Goal: Transaction & Acquisition: Purchase product/service

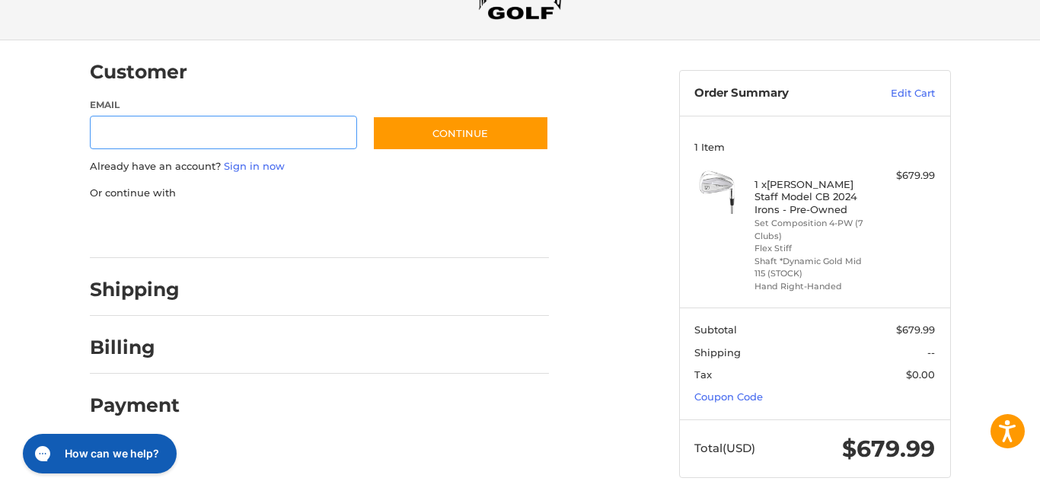
scroll to position [91, 0]
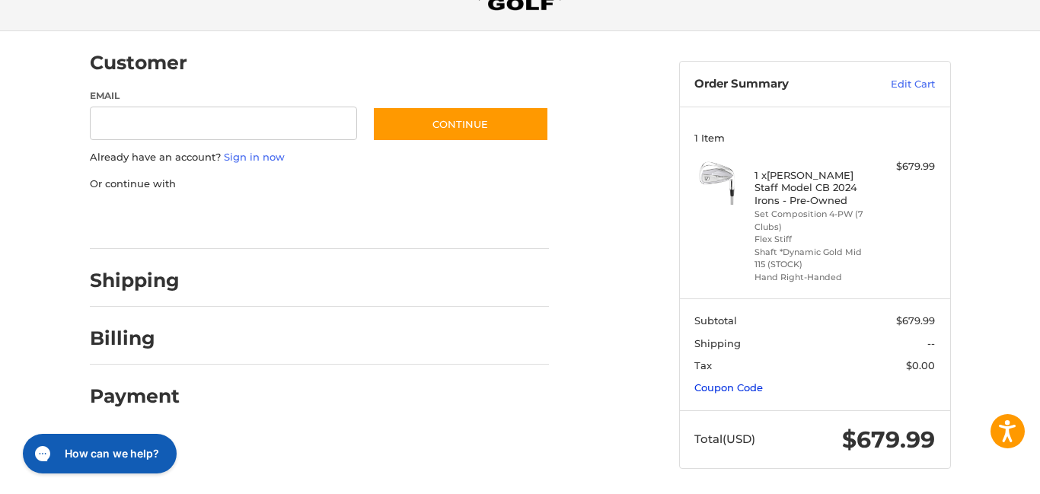
click at [695, 384] on link "Coupon Code" at bounding box center [729, 388] width 69 height 12
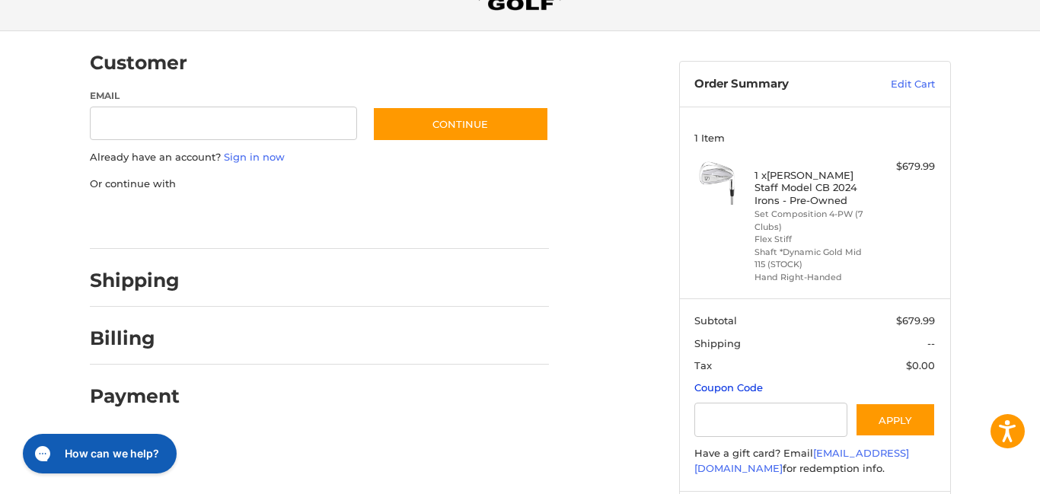
click at [695, 382] on link "Coupon Code" at bounding box center [729, 388] width 69 height 12
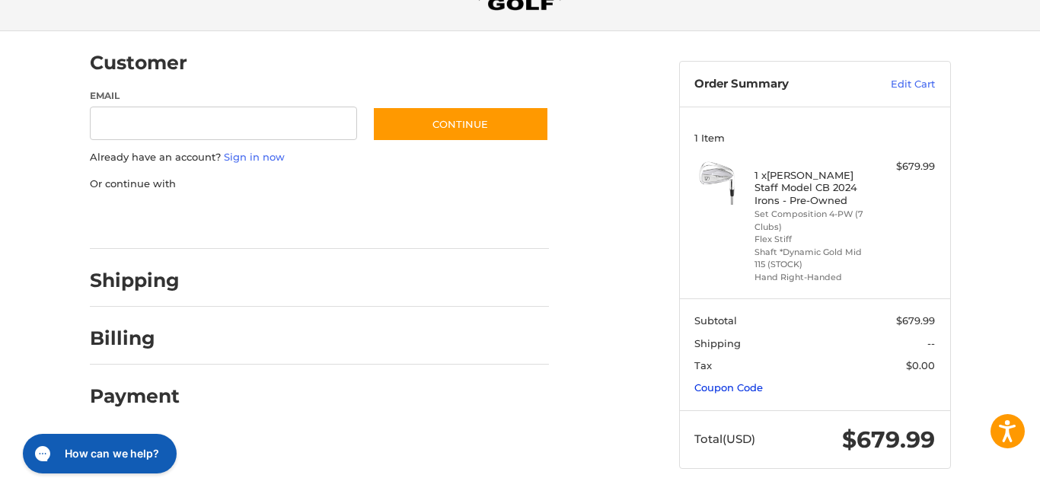
click at [695, 382] on link "Coupon Code" at bounding box center [729, 388] width 69 height 12
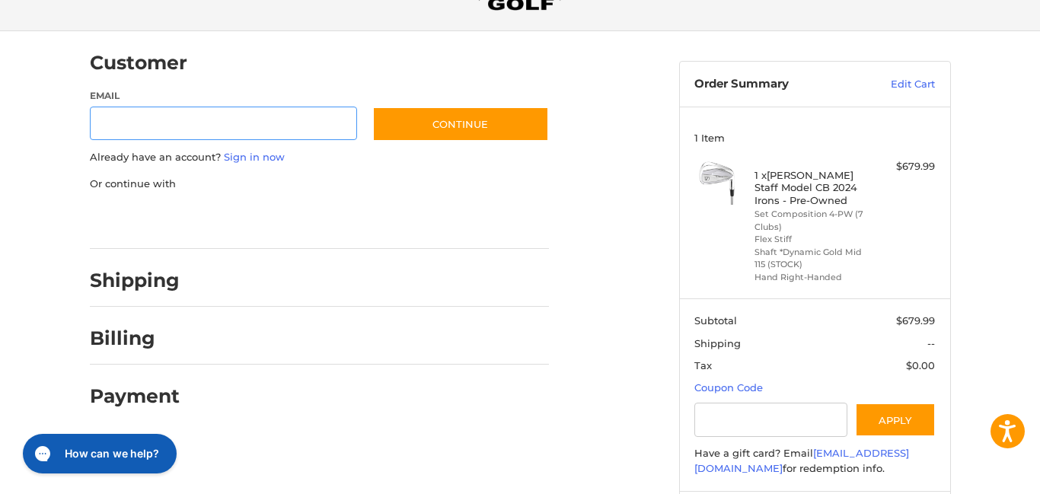
click at [145, 121] on input "Email" at bounding box center [224, 124] width 268 height 34
type input "**********"
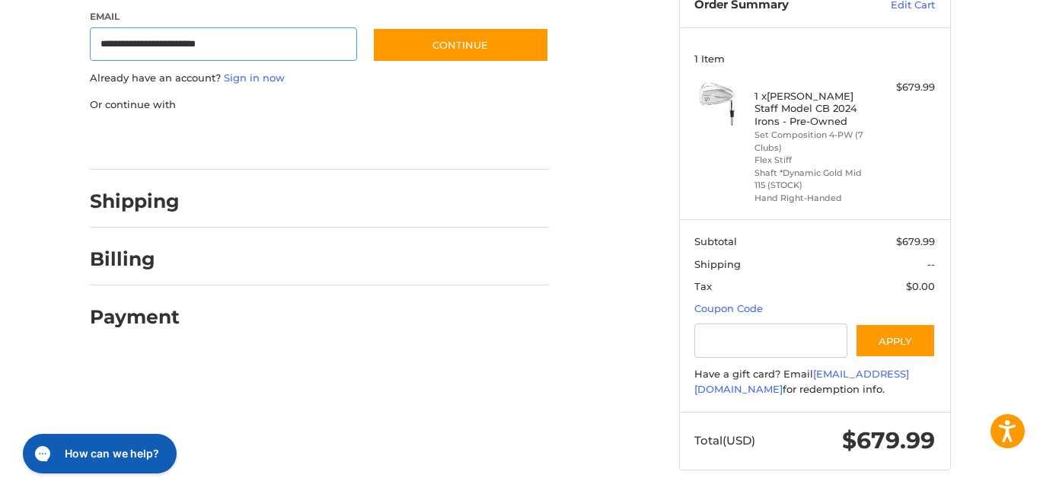
scroll to position [43, 0]
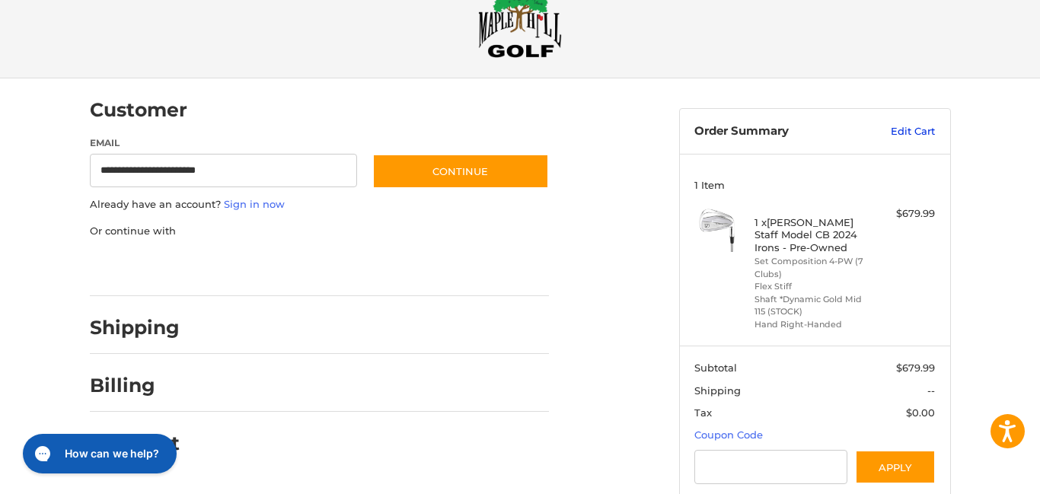
click at [902, 132] on link "Edit Cart" at bounding box center [896, 131] width 77 height 15
